Goal: Contribute content: Add original content to the website for others to see

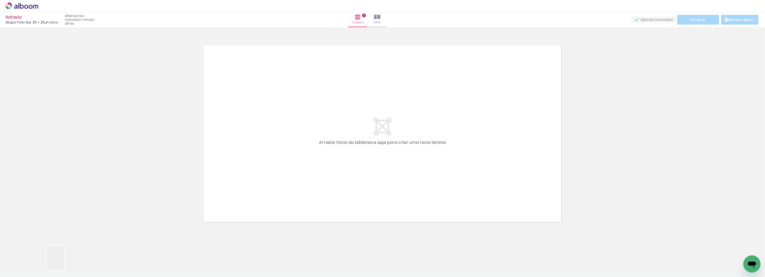
drag, startPoint x: 61, startPoint y: 264, endPoint x: 311, endPoint y: 179, distance: 263.8
click at [311, 179] on quentale-workspace at bounding box center [382, 138] width 765 height 277
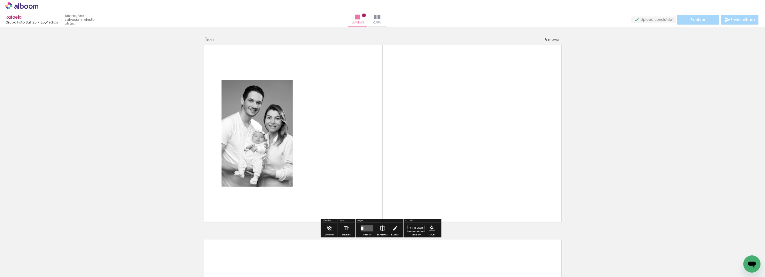
drag, startPoint x: 96, startPoint y: 262, endPoint x: 295, endPoint y: 185, distance: 213.1
click at [295, 185] on quentale-workspace at bounding box center [382, 138] width 765 height 277
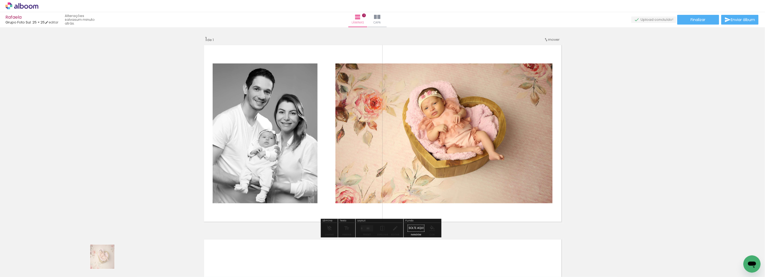
drag, startPoint x: 98, startPoint y: 263, endPoint x: 188, endPoint y: 240, distance: 93.2
click at [188, 240] on quentale-workspace at bounding box center [382, 138] width 765 height 277
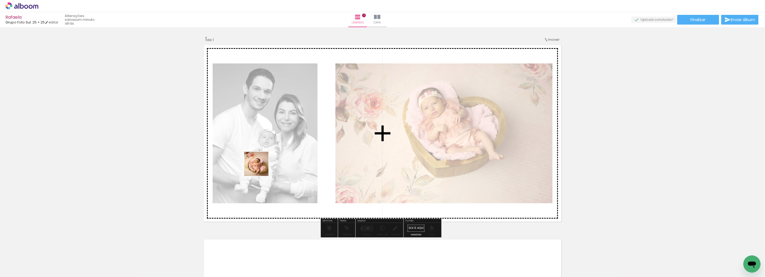
drag, startPoint x: 115, startPoint y: 263, endPoint x: 260, endPoint y: 168, distance: 173.6
click at [260, 168] on quentale-workspace at bounding box center [382, 138] width 765 height 277
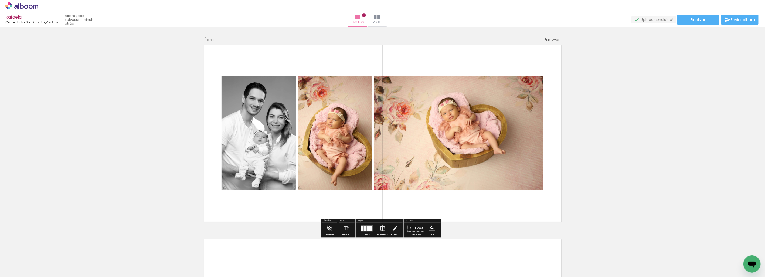
drag, startPoint x: 163, startPoint y: 250, endPoint x: 207, endPoint y: 242, distance: 44.3
click at [259, 186] on quentale-workspace at bounding box center [382, 138] width 765 height 277
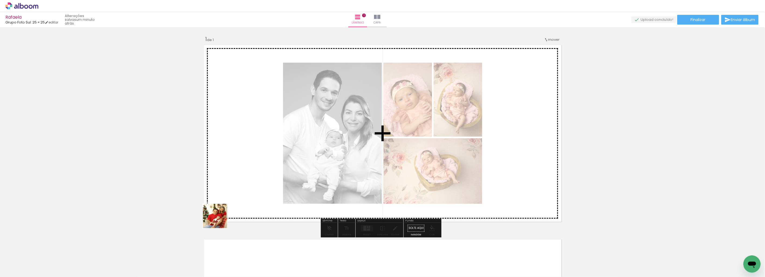
drag, startPoint x: 181, startPoint y: 259, endPoint x: 212, endPoint y: 249, distance: 33.1
click at [260, 183] on quentale-workspace at bounding box center [382, 138] width 765 height 277
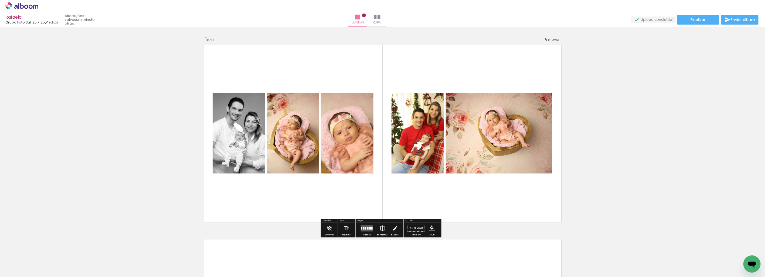
drag, startPoint x: 211, startPoint y: 255, endPoint x: 245, endPoint y: 257, distance: 34.0
click at [258, 177] on quentale-workspace at bounding box center [382, 138] width 765 height 277
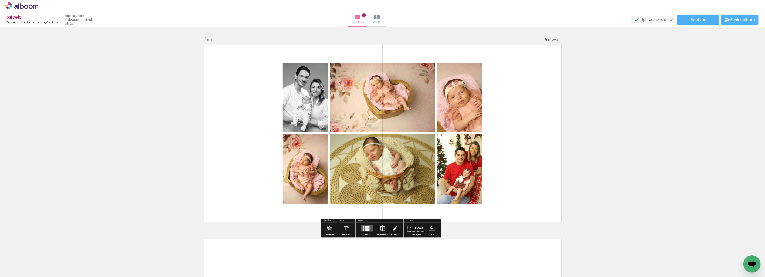
drag, startPoint x: 244, startPoint y: 258, endPoint x: 282, endPoint y: 160, distance: 105.0
click at [283, 158] on quentale-workspace at bounding box center [382, 138] width 765 height 277
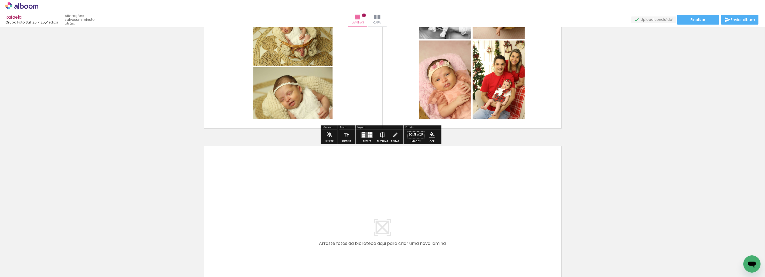
scroll to position [120, 0]
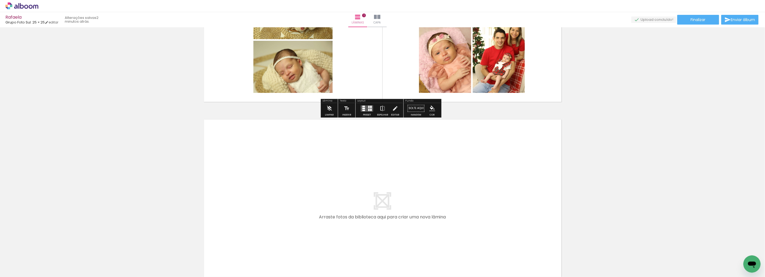
click at [647, 125] on div "Inserir lâmina 1 de 1" at bounding box center [382, 103] width 765 height 389
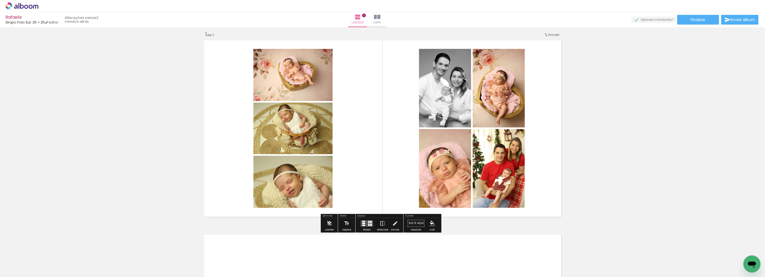
scroll to position [0, 0]
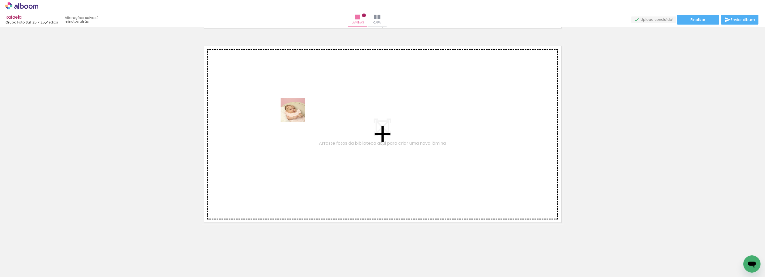
drag, startPoint x: 265, startPoint y: 261, endPoint x: 297, endPoint y: 111, distance: 152.5
click at [297, 111] on quentale-workspace at bounding box center [382, 138] width 765 height 277
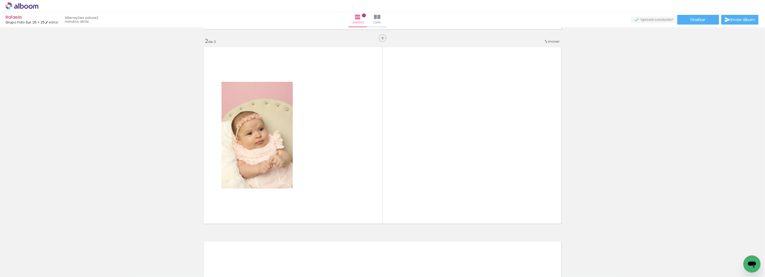
scroll to position [192, 0]
drag, startPoint x: 309, startPoint y: 225, endPoint x: 344, endPoint y: 213, distance: 36.6
click at [337, 139] on quentale-workspace at bounding box center [382, 138] width 765 height 277
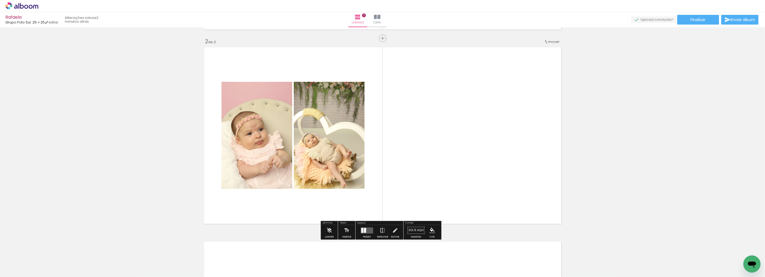
drag, startPoint x: 331, startPoint y: 260, endPoint x: 345, endPoint y: 268, distance: 16.1
click at [355, 187] on quentale-workspace at bounding box center [382, 138] width 765 height 277
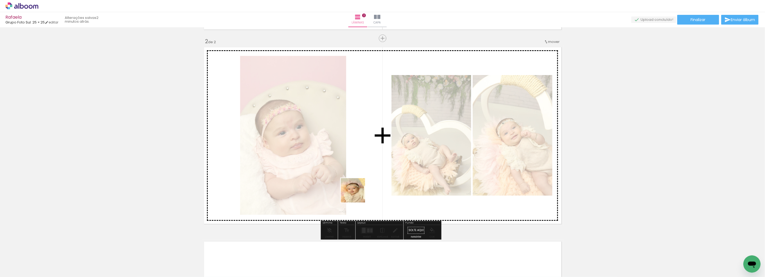
drag, startPoint x: 357, startPoint y: 221, endPoint x: 386, endPoint y: 262, distance: 50.7
click at [358, 181] on quentale-workspace at bounding box center [382, 138] width 765 height 277
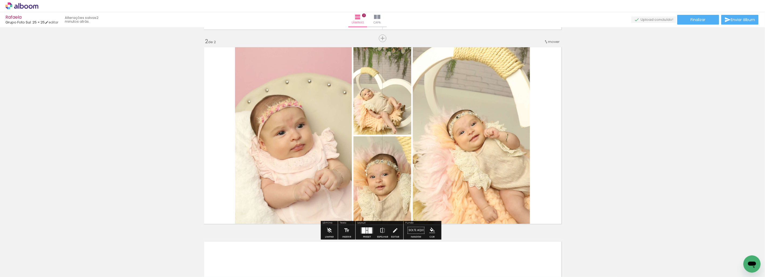
drag, startPoint x: 393, startPoint y: 267, endPoint x: 433, endPoint y: 259, distance: 40.8
click at [399, 173] on quentale-workspace at bounding box center [382, 138] width 765 height 277
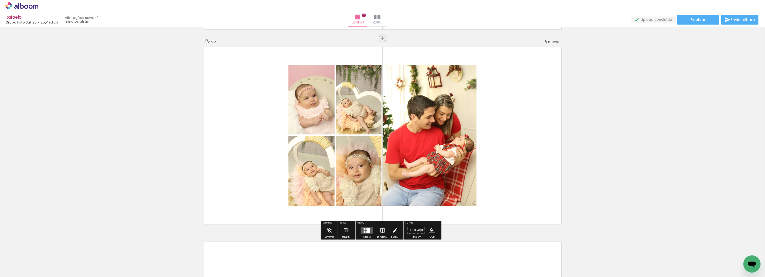
drag, startPoint x: 423, startPoint y: 265, endPoint x: 459, endPoint y: 232, distance: 49.3
click at [456, 147] on quentale-workspace at bounding box center [382, 138] width 765 height 277
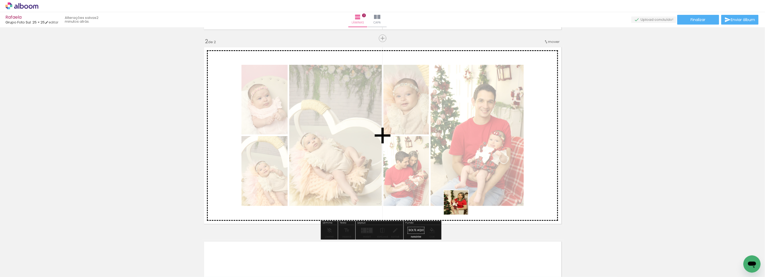
drag, startPoint x: 454, startPoint y: 261, endPoint x: 477, endPoint y: 259, distance: 23.0
click at [467, 182] on quentale-workspace at bounding box center [382, 138] width 765 height 277
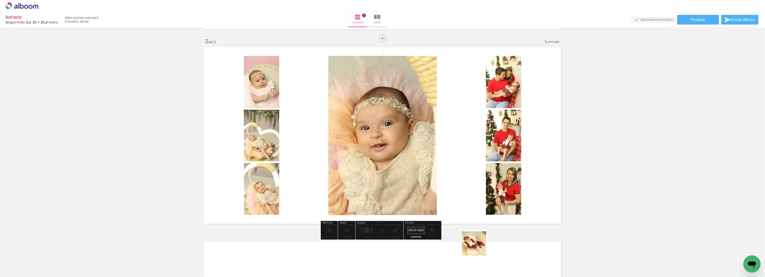
drag, startPoint x: 478, startPoint y: 247, endPoint x: 472, endPoint y: 126, distance: 121.5
click at [472, 126] on quentale-workspace at bounding box center [382, 138] width 765 height 277
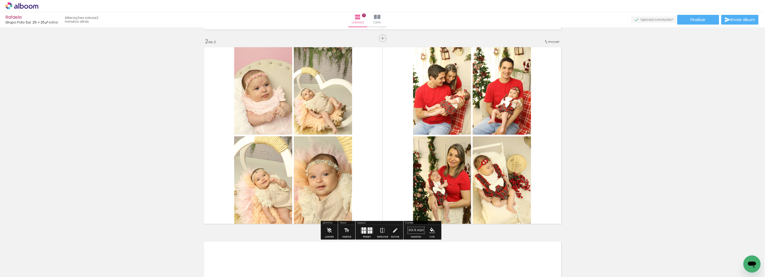
drag, startPoint x: 509, startPoint y: 261, endPoint x: 528, endPoint y: 238, distance: 30.2
click at [508, 177] on quentale-workspace at bounding box center [382, 138] width 765 height 277
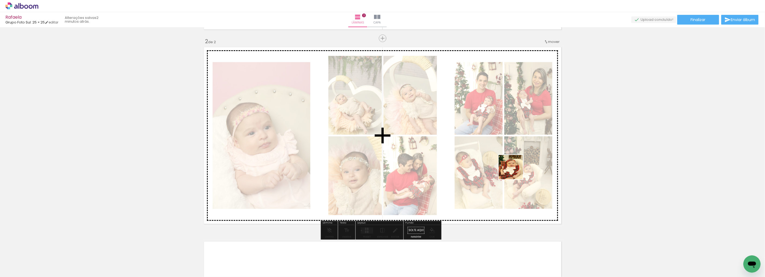
drag, startPoint x: 544, startPoint y: 265, endPoint x: 510, endPoint y: 145, distance: 124.7
click at [510, 146] on quentale-workspace at bounding box center [382, 138] width 765 height 277
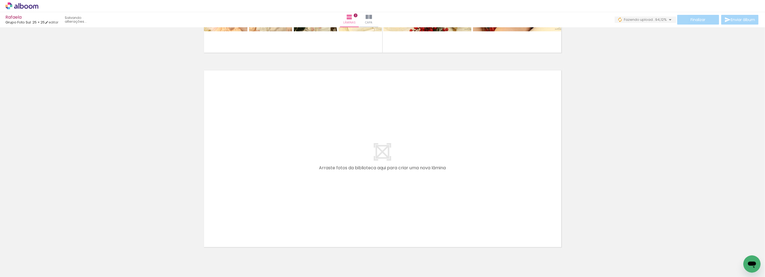
scroll to position [388, 0]
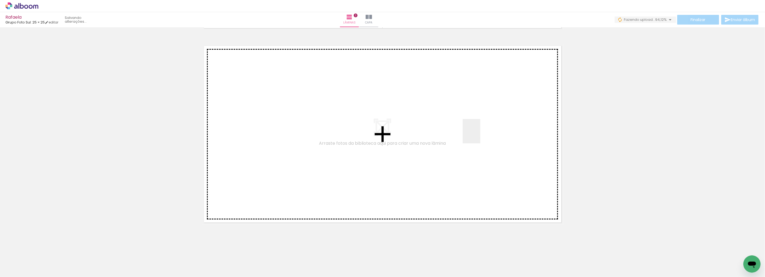
drag, startPoint x: 548, startPoint y: 256, endPoint x: 550, endPoint y: 228, distance: 28.1
click at [478, 133] on quentale-workspace at bounding box center [382, 138] width 765 height 277
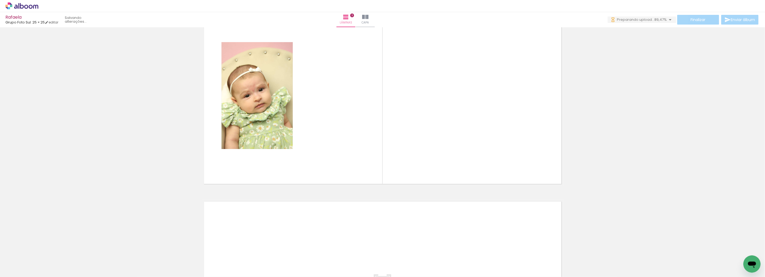
scroll to position [416, 0]
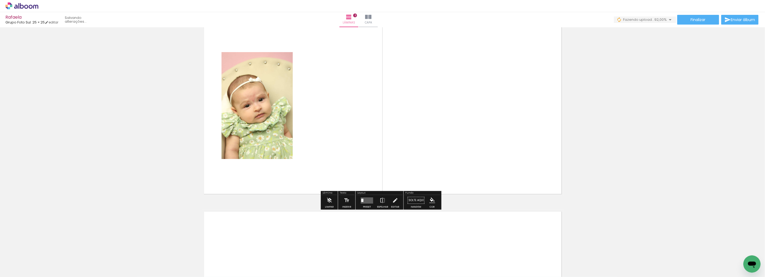
click at [134, 169] on div "Inserir lâmina 1 de 3 Inserir lâmina 2 de 3 Inserir lâmina 3 de 3" at bounding box center [382, 1] width 765 height 777
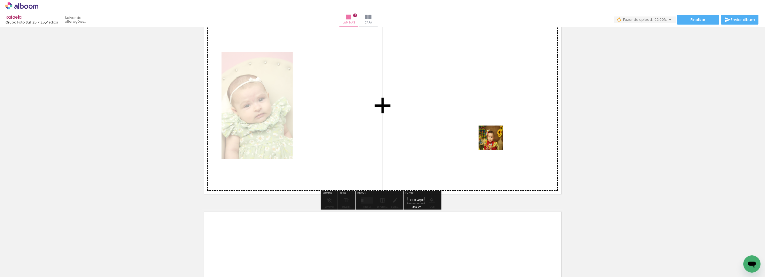
drag, startPoint x: 570, startPoint y: 268, endPoint x: 576, endPoint y: 216, distance: 51.9
click at [489, 129] on quentale-workspace at bounding box center [382, 138] width 765 height 277
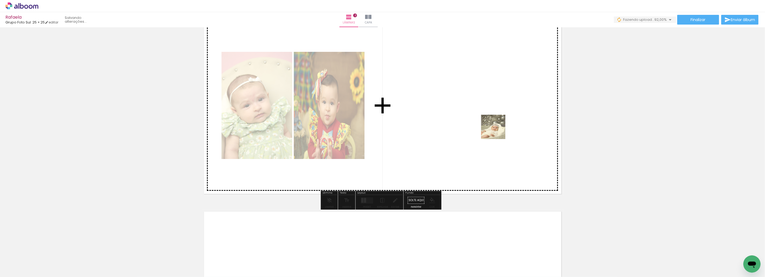
drag, startPoint x: 591, startPoint y: 258, endPoint x: 619, endPoint y: 239, distance: 34.6
click at [495, 128] on quentale-workspace at bounding box center [382, 138] width 765 height 277
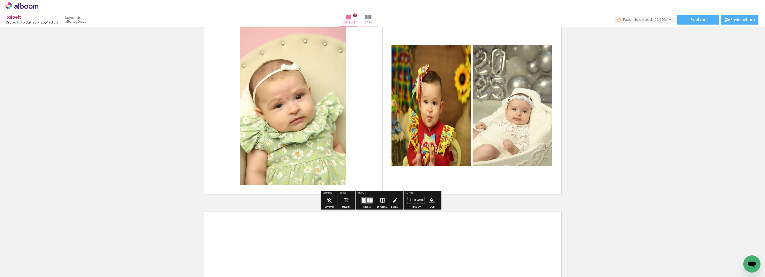
drag, startPoint x: 626, startPoint y: 263, endPoint x: 632, endPoint y: 224, distance: 39.6
click at [480, 143] on quentale-workspace at bounding box center [382, 138] width 765 height 277
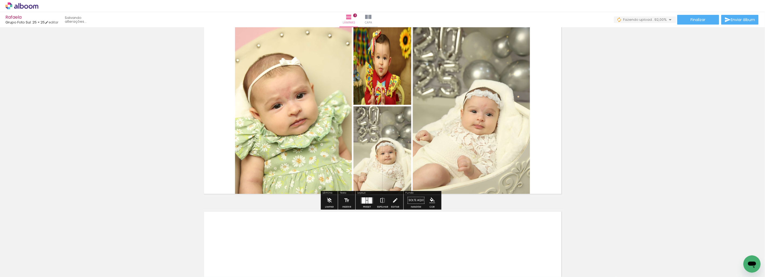
drag, startPoint x: 653, startPoint y: 266, endPoint x: 472, endPoint y: 153, distance: 212.8
click at [472, 153] on quentale-workspace at bounding box center [382, 138] width 765 height 277
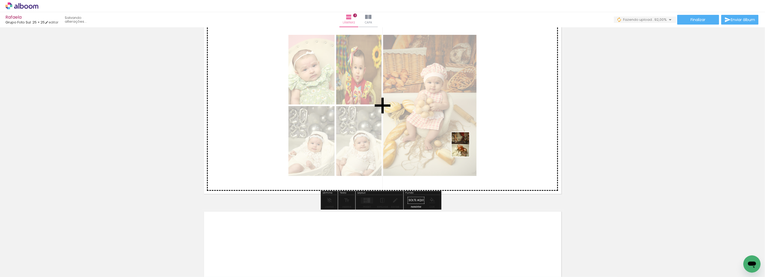
drag, startPoint x: 686, startPoint y: 268, endPoint x: 468, endPoint y: 148, distance: 249.0
click at [468, 148] on quentale-workspace at bounding box center [382, 138] width 765 height 277
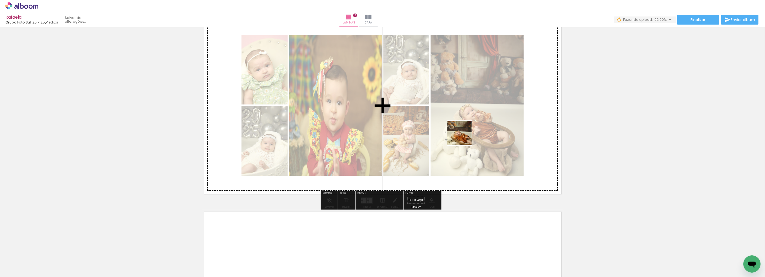
drag, startPoint x: 704, startPoint y: 259, endPoint x: 463, endPoint y: 136, distance: 270.7
click at [463, 136] on quentale-workspace at bounding box center [382, 138] width 765 height 277
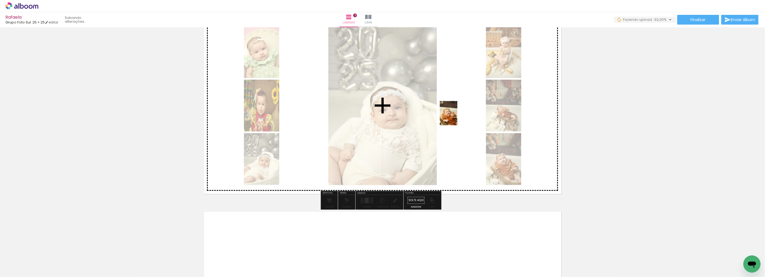
drag, startPoint x: 741, startPoint y: 255, endPoint x: 456, endPoint y: 117, distance: 317.0
click at [456, 117] on quentale-workspace at bounding box center [382, 138] width 765 height 277
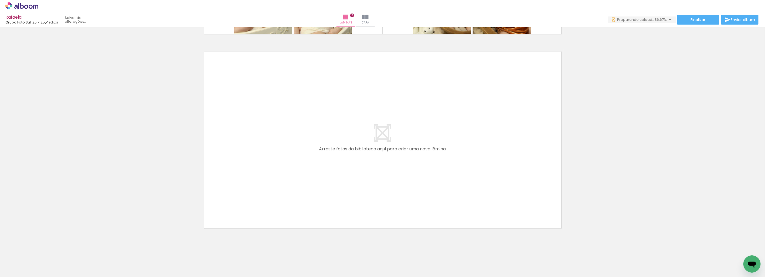
scroll to position [582, 0]
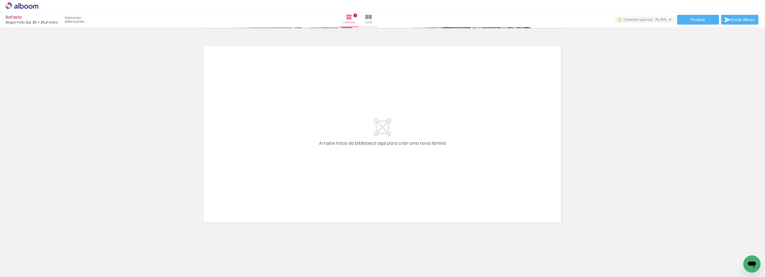
drag, startPoint x: 529, startPoint y: 257, endPoint x: 532, endPoint y: 232, distance: 25.1
click at [492, 141] on quentale-workspace at bounding box center [382, 138] width 765 height 277
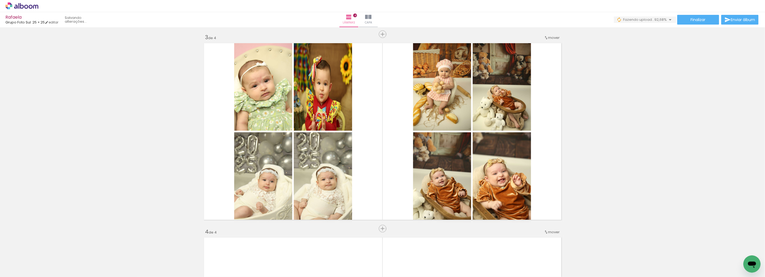
scroll to position [400, 0]
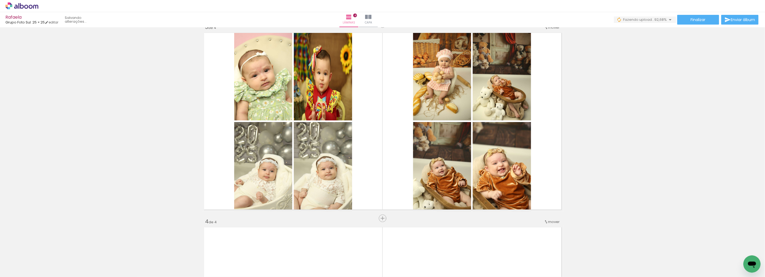
drag, startPoint x: 159, startPoint y: 177, endPoint x: 225, endPoint y: 155, distance: 69.2
click at [159, 177] on div "Inserir lâmina 1 de 4 Inserir lâmina 2 de 4 Inserir lâmina 3 de 4 Inserir lâmin…" at bounding box center [382, 114] width 765 height 971
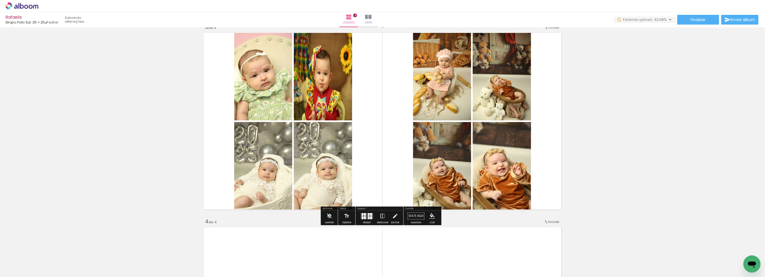
click at [637, 152] on div "Inserir lâmina 1 de 4 Inserir lâmina 2 de 4 Inserir lâmina 3 de 4 Inserir lâmin…" at bounding box center [382, 114] width 765 height 971
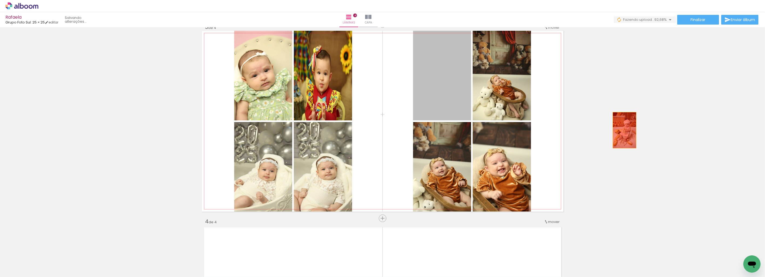
drag, startPoint x: 437, startPoint y: 86, endPoint x: 622, endPoint y: 130, distance: 190.2
click at [622, 130] on div "Inserir lâmina 1 de 4 Inserir lâmina 2 de 4 Inserir lâmina 3 de 4 Inserir lâmin…" at bounding box center [382, 114] width 765 height 971
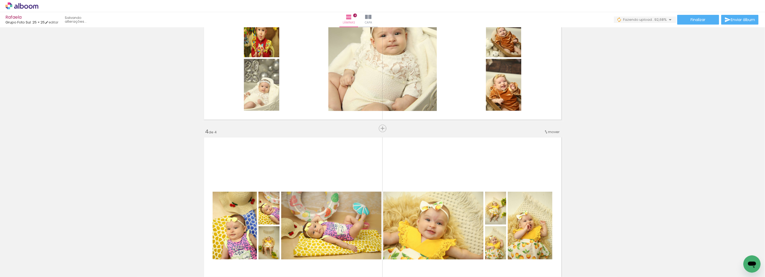
scroll to position [0, 519]
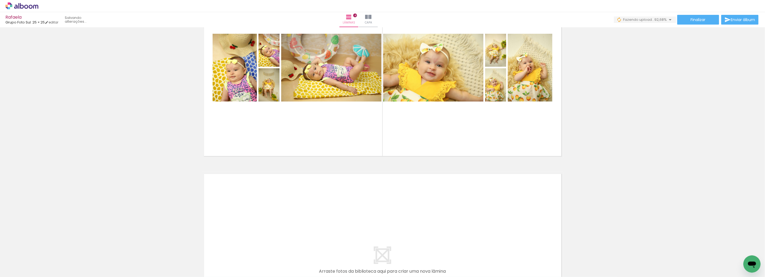
scroll to position [730, 0]
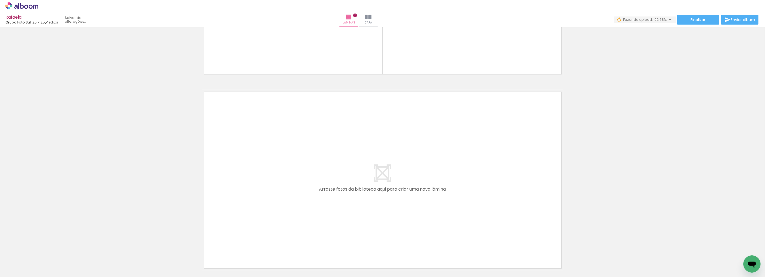
drag, startPoint x: 172, startPoint y: 259, endPoint x: 300, endPoint y: 171, distance: 155.7
click at [300, 171] on quentale-workspace at bounding box center [382, 138] width 765 height 277
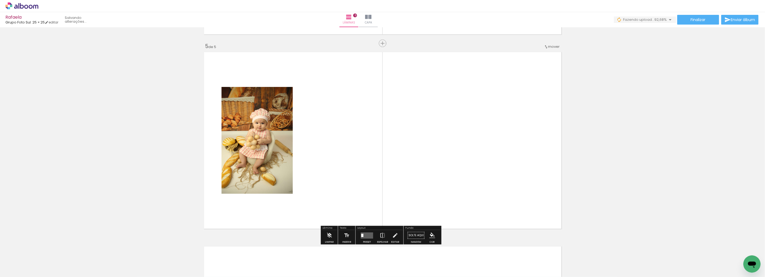
scroll to position [775, 0]
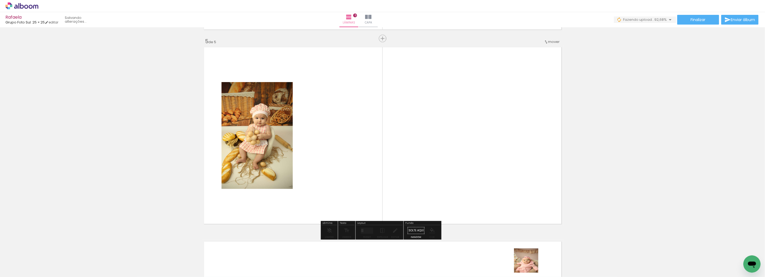
drag, startPoint x: 530, startPoint y: 264, endPoint x: 527, endPoint y: 196, distance: 68.3
click at [523, 150] on quentale-workspace at bounding box center [382, 138] width 765 height 277
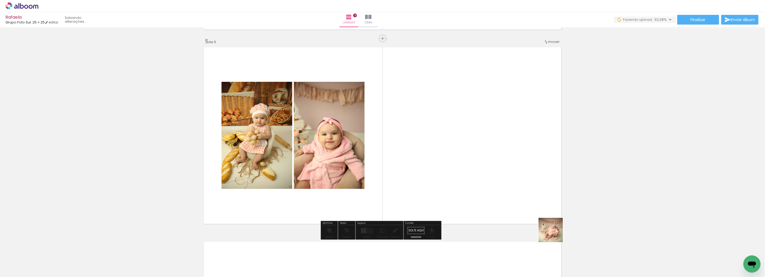
drag, startPoint x: 554, startPoint y: 234, endPoint x: 560, endPoint y: 206, distance: 28.4
click at [505, 147] on quentale-workspace at bounding box center [382, 138] width 765 height 277
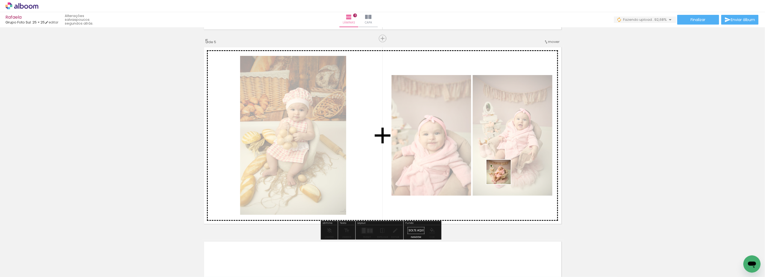
drag, startPoint x: 579, startPoint y: 243, endPoint x: 597, endPoint y: 236, distance: 18.9
click at [502, 174] on quentale-workspace at bounding box center [382, 138] width 765 height 277
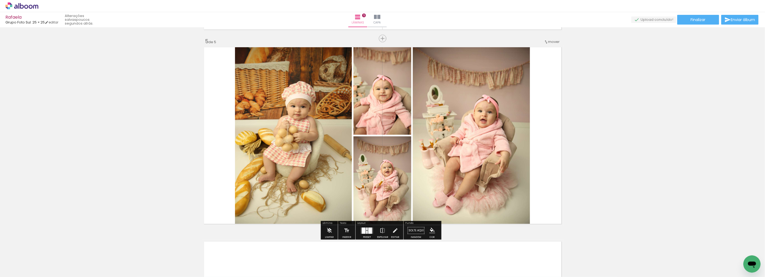
drag, startPoint x: 614, startPoint y: 258, endPoint x: 640, endPoint y: 241, distance: 30.8
click at [460, 163] on quentale-workspace at bounding box center [382, 138] width 765 height 277
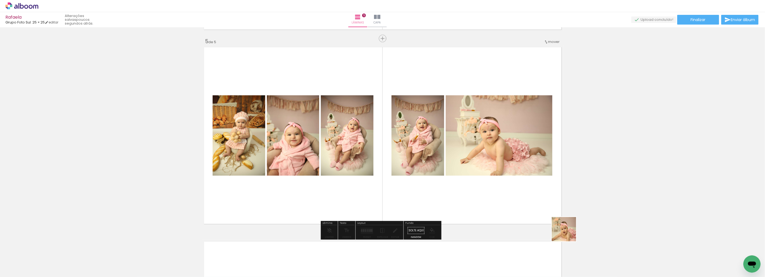
drag, startPoint x: 658, startPoint y: 265, endPoint x: 741, endPoint y: 254, distance: 83.6
click at [505, 201] on quentale-workspace at bounding box center [382, 138] width 765 height 277
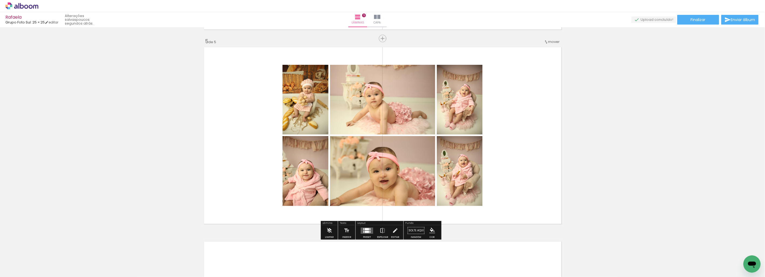
drag, startPoint x: 625, startPoint y: 246, endPoint x: 675, endPoint y: 265, distance: 53.3
click at [510, 194] on quentale-workspace at bounding box center [382, 138] width 765 height 277
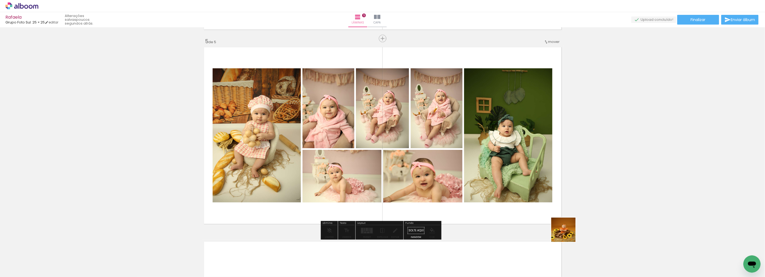
drag, startPoint x: 712, startPoint y: 263, endPoint x: 680, endPoint y: 249, distance: 35.5
click at [468, 196] on quentale-workspace at bounding box center [382, 138] width 765 height 277
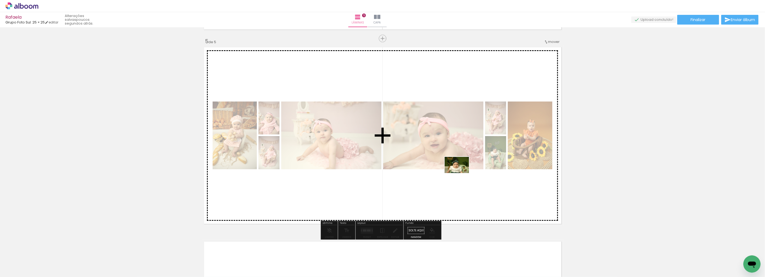
drag, startPoint x: 736, startPoint y: 258, endPoint x: 494, endPoint y: 155, distance: 262.8
click at [459, 173] on quentale-workspace at bounding box center [382, 138] width 765 height 277
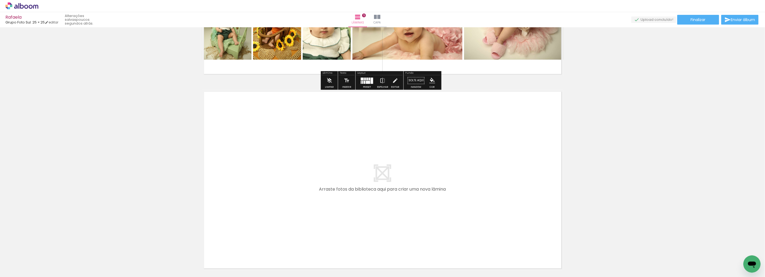
scroll to position [954, 0]
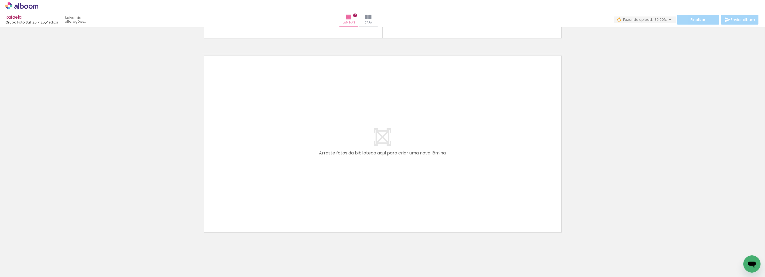
scroll to position [970, 0]
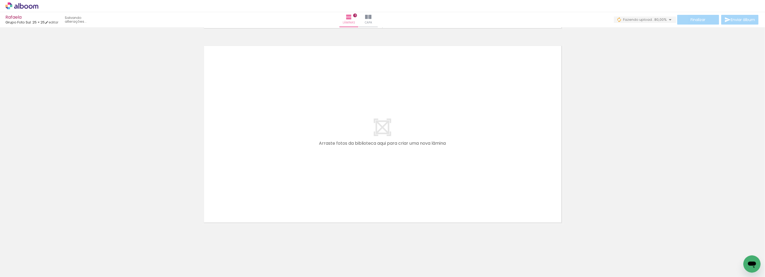
drag, startPoint x: 502, startPoint y: 265, endPoint x: 478, endPoint y: 157, distance: 110.0
click at [478, 157] on quentale-workspace at bounding box center [382, 138] width 765 height 277
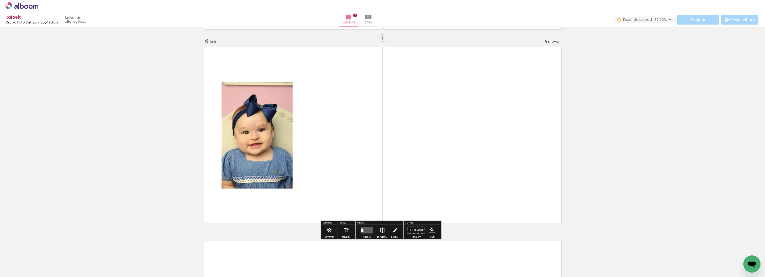
scroll to position [969, 0]
drag, startPoint x: 532, startPoint y: 263, endPoint x: 505, endPoint y: 161, distance: 106.4
click at [505, 161] on quentale-workspace at bounding box center [382, 138] width 765 height 277
drag, startPoint x: 561, startPoint y: 259, endPoint x: 558, endPoint y: 203, distance: 55.9
click at [476, 147] on quentale-workspace at bounding box center [382, 138] width 765 height 277
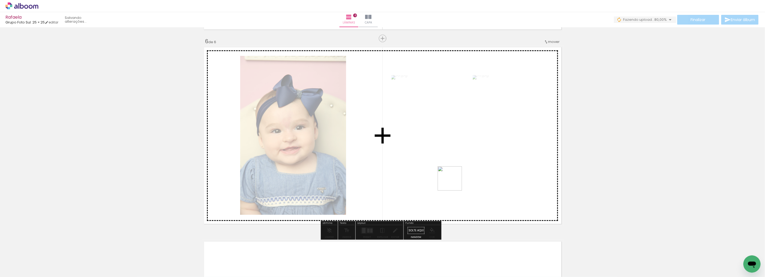
drag, startPoint x: 595, startPoint y: 261, endPoint x: 454, endPoint y: 182, distance: 161.9
click at [454, 182] on quentale-workspace at bounding box center [382, 138] width 765 height 277
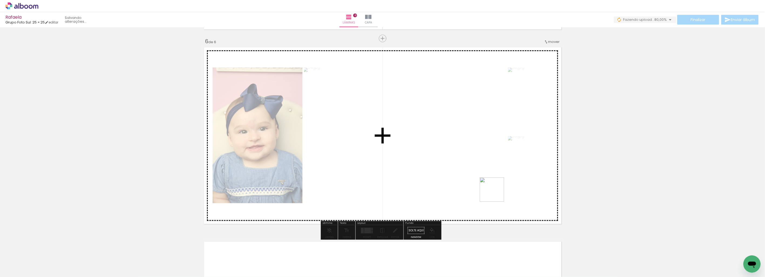
drag, startPoint x: 629, startPoint y: 264, endPoint x: 640, endPoint y: 247, distance: 20.6
click at [437, 167] on quentale-workspace at bounding box center [382, 138] width 765 height 277
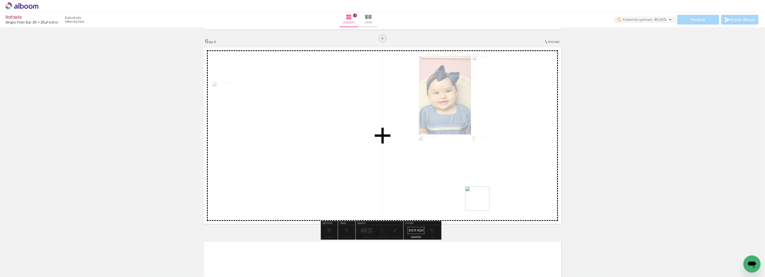
drag, startPoint x: 655, startPoint y: 268, endPoint x: 650, endPoint y: 251, distance: 17.3
click at [458, 189] on quentale-workspace at bounding box center [382, 138] width 765 height 277
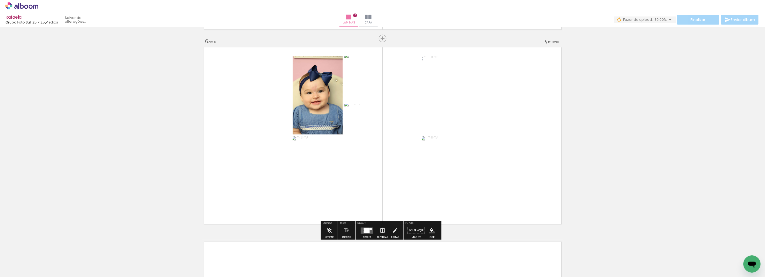
drag, startPoint x: 679, startPoint y: 262, endPoint x: 600, endPoint y: 238, distance: 82.7
click at [484, 179] on quentale-workspace at bounding box center [382, 138] width 765 height 277
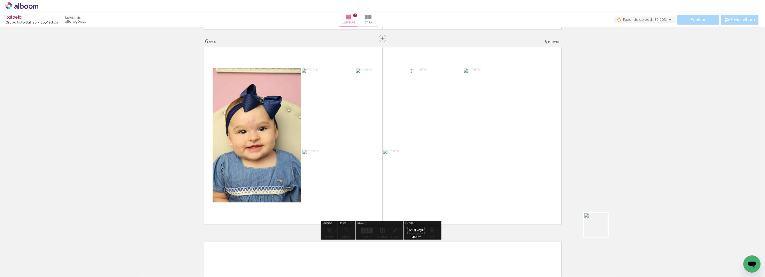
drag, startPoint x: 715, startPoint y: 266, endPoint x: 578, endPoint y: 213, distance: 146.8
click at [485, 189] on quentale-workspace at bounding box center [382, 138] width 765 height 277
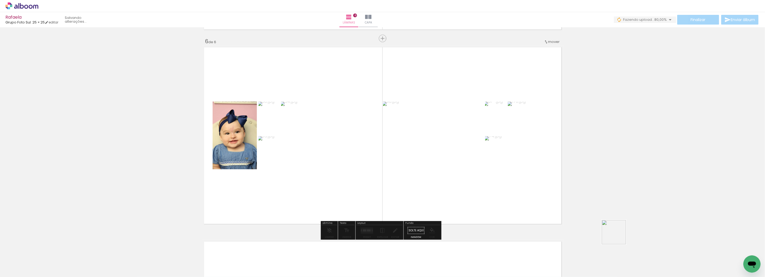
drag, startPoint x: 737, startPoint y: 256, endPoint x: 552, endPoint y: 188, distance: 196.8
click at [506, 190] on quentale-workspace at bounding box center [382, 138] width 765 height 277
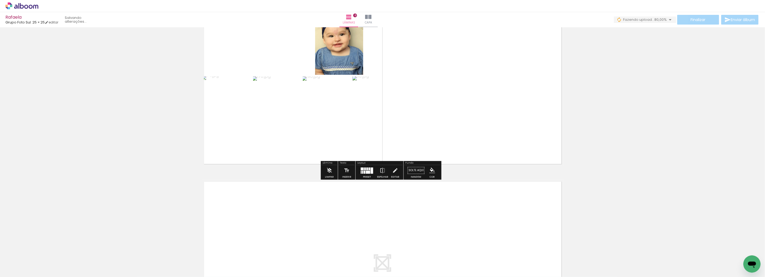
scroll to position [1118, 0]
